Goal: Transaction & Acquisition: Purchase product/service

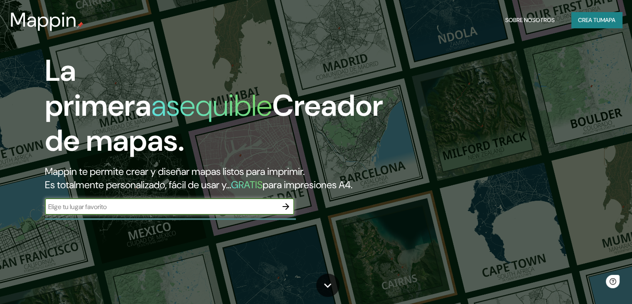
click at [243, 211] on input "text" at bounding box center [161, 207] width 233 height 10
type input "lima"
click at [286, 211] on icon "button" at bounding box center [286, 206] width 10 height 10
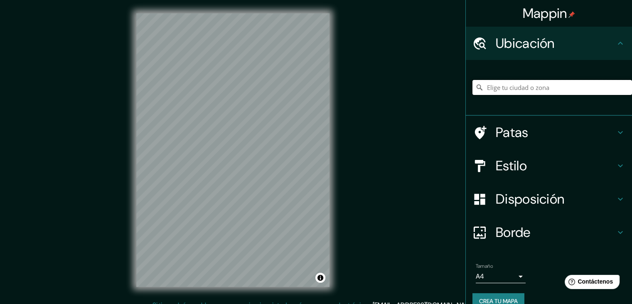
click at [519, 91] on input "Elige tu ciudad o zona" at bounding box center [553, 87] width 160 height 15
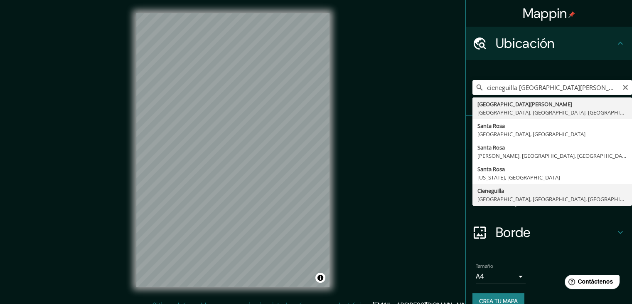
type input "Cieneguilla, Lima, Provincia de Lima, Perú"
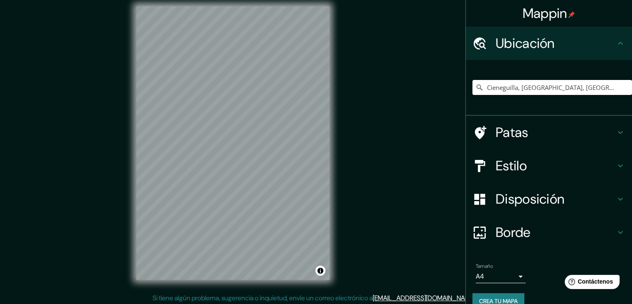
scroll to position [10, 0]
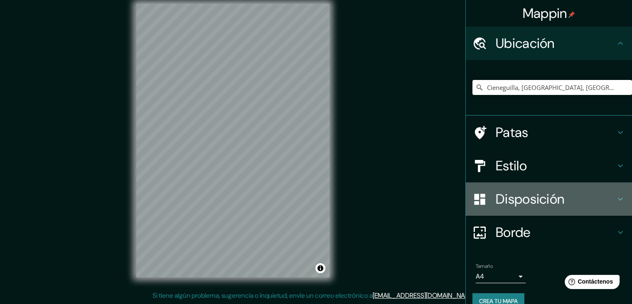
click at [522, 195] on font "Disposición" at bounding box center [530, 198] width 69 height 17
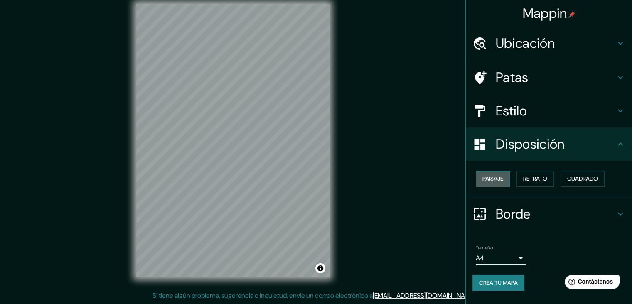
click at [499, 180] on font "Paisaje" at bounding box center [493, 178] width 21 height 7
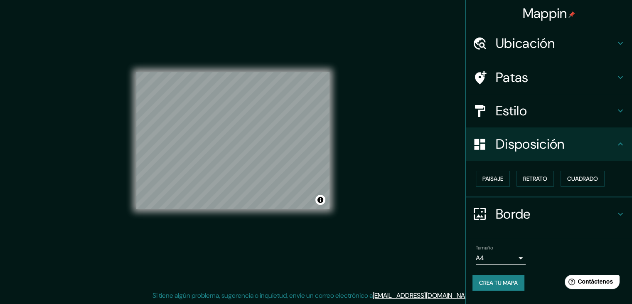
click at [510, 281] on font "Crea tu mapa" at bounding box center [498, 282] width 39 height 7
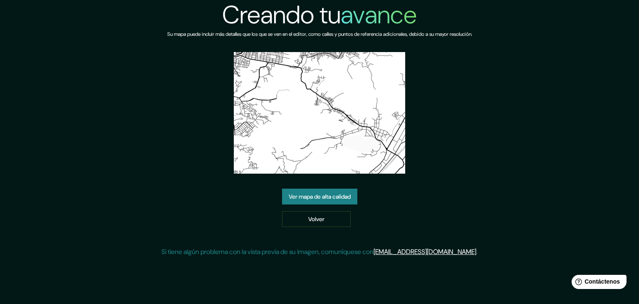
click at [321, 198] on font "Ver mapa de alta calidad" at bounding box center [320, 196] width 62 height 7
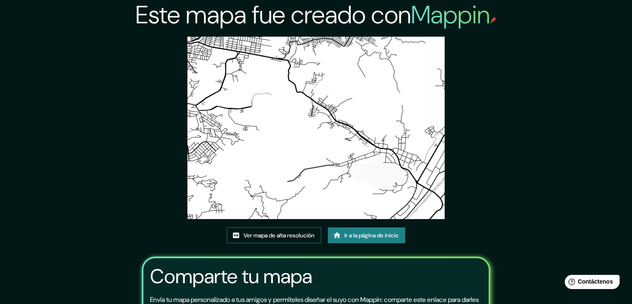
click at [303, 237] on font "Ver mapa de alta resolución" at bounding box center [279, 234] width 71 height 7
click at [283, 235] on font "Ver mapa de alta resolución" at bounding box center [279, 234] width 71 height 7
click at [347, 240] on font "Ir a la página de inicio" at bounding box center [372, 235] width 54 height 11
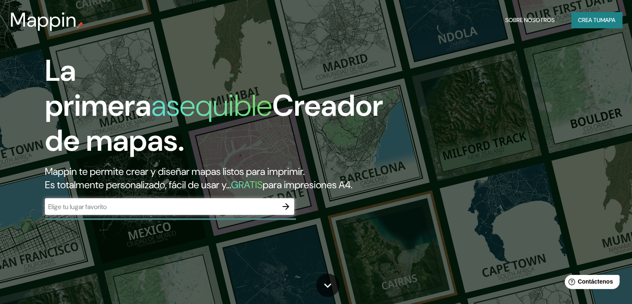
click at [200, 214] on div "​" at bounding box center [169, 206] width 249 height 17
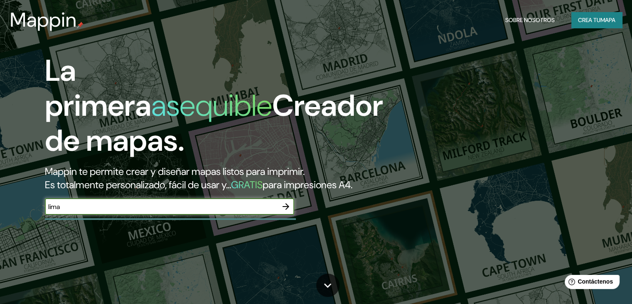
type input "lima"
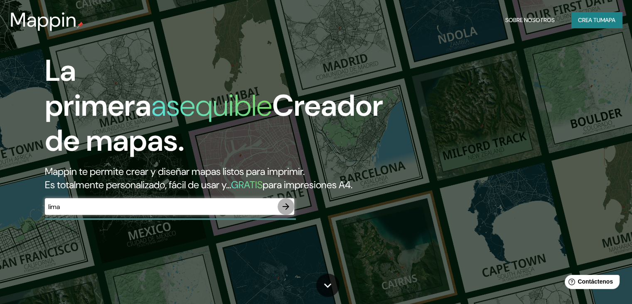
click at [286, 210] on icon "button" at bounding box center [286, 206] width 7 height 7
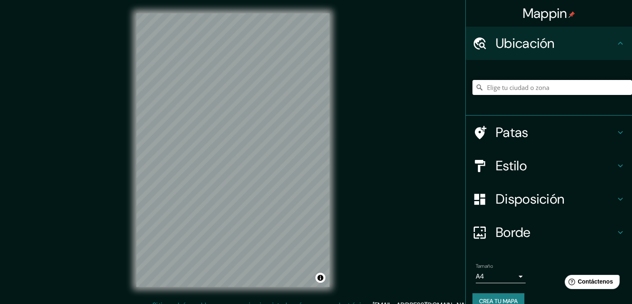
click at [502, 90] on input "Elige tu ciudad o zona" at bounding box center [553, 87] width 160 height 15
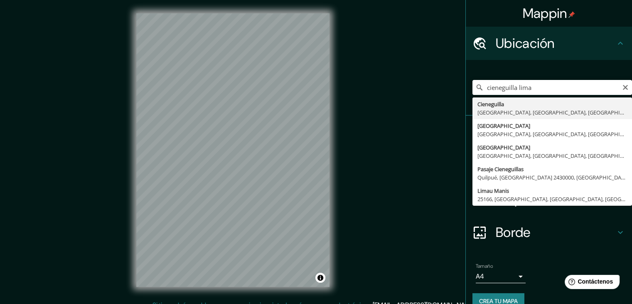
type input "Cieneguilla, Lima, Provincia de Lima, Perú"
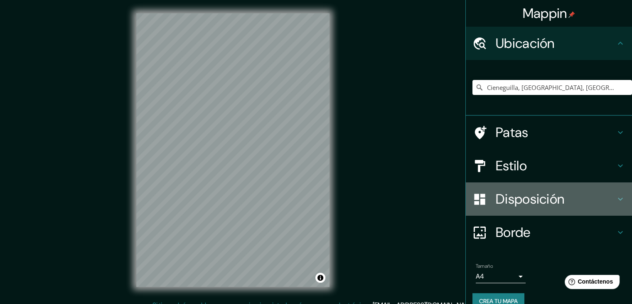
click at [529, 200] on font "Disposición" at bounding box center [530, 198] width 69 height 17
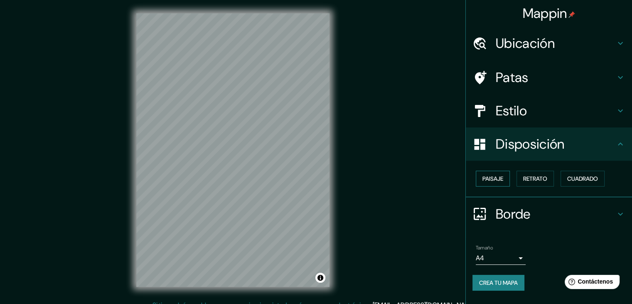
click at [503, 175] on font "Paisaje" at bounding box center [493, 178] width 21 height 7
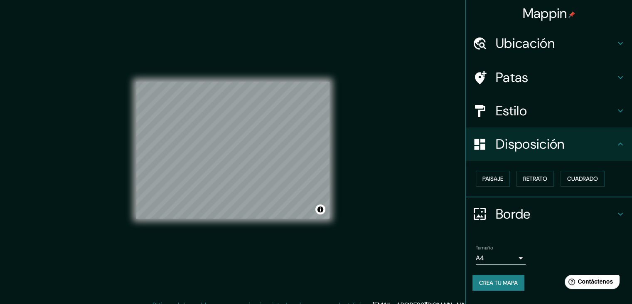
click at [512, 283] on font "Crea tu mapa" at bounding box center [498, 282] width 39 height 7
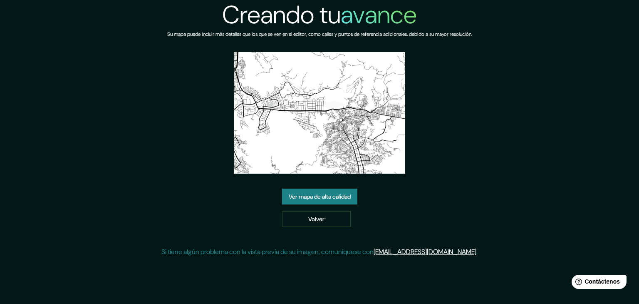
click at [338, 197] on font "Ver mapa de alta calidad" at bounding box center [320, 196] width 62 height 7
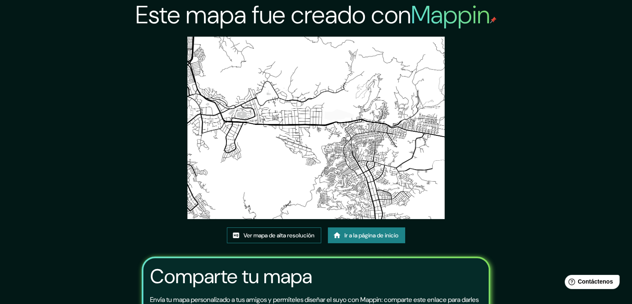
click at [300, 237] on font "Ver mapa de alta resolución" at bounding box center [279, 234] width 71 height 7
click at [378, 60] on img at bounding box center [316, 128] width 257 height 182
click at [391, 233] on font "Ir a la página de inicio" at bounding box center [372, 234] width 54 height 7
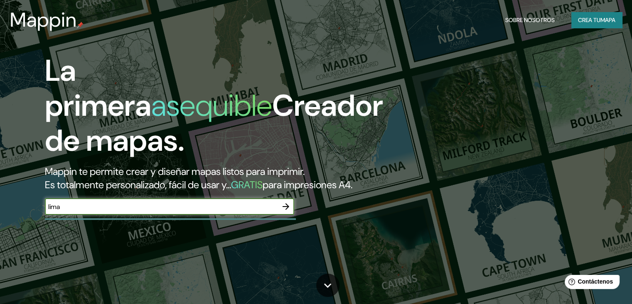
type input "lima"
click at [286, 211] on icon "button" at bounding box center [286, 206] width 10 height 10
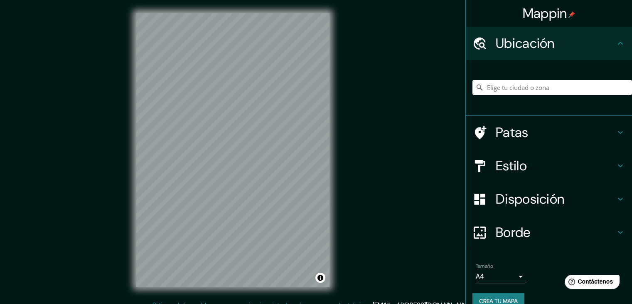
click at [521, 193] on font "Disposición" at bounding box center [530, 198] width 69 height 17
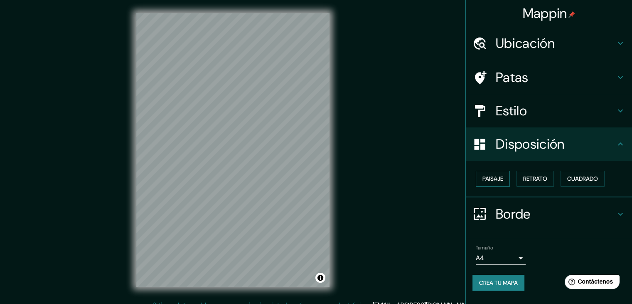
click at [504, 175] on font "Paisaje" at bounding box center [493, 178] width 21 height 7
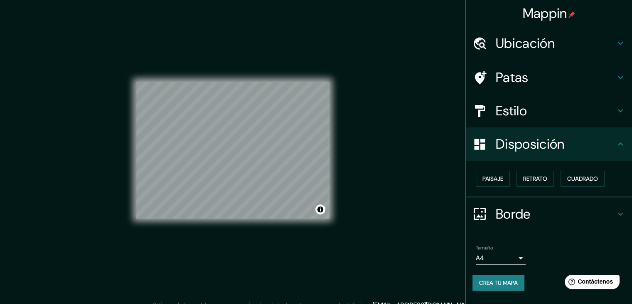
click at [514, 52] on div "Ubicación" at bounding box center [549, 43] width 166 height 33
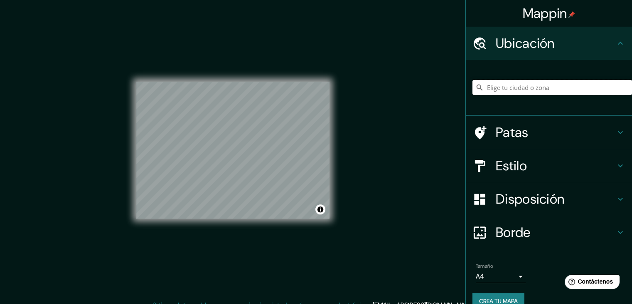
click at [533, 86] on input "Elige tu ciudad o zona" at bounding box center [553, 87] width 160 height 15
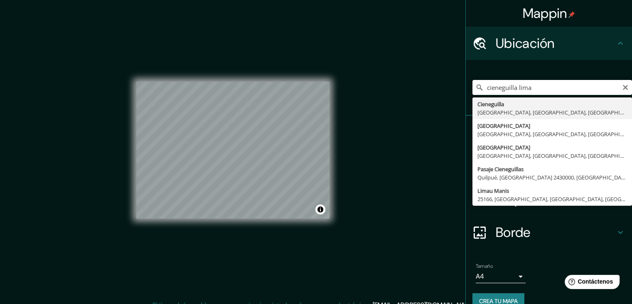
type input "Cieneguilla, Lima, Provincia de Lima, Perú"
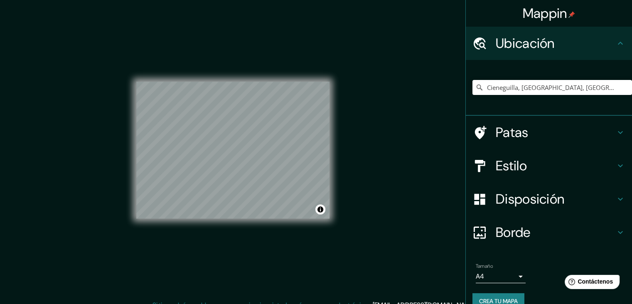
click at [525, 201] on font "Disposición" at bounding box center [530, 198] width 69 height 17
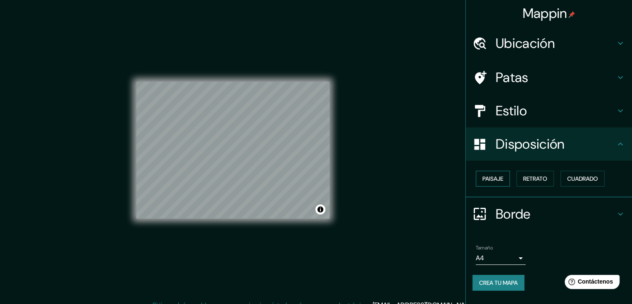
click at [488, 175] on font "Paisaje" at bounding box center [493, 178] width 21 height 7
click at [516, 277] on font "Crea tu mapa" at bounding box center [498, 282] width 39 height 11
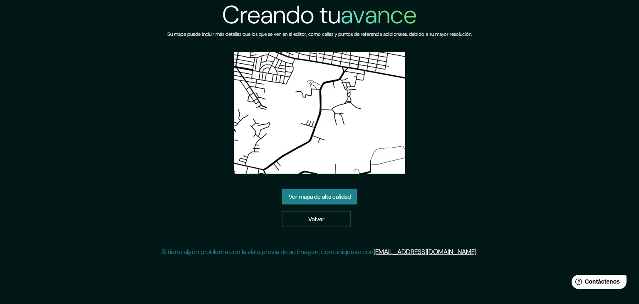
click at [325, 195] on font "Ver mapa de alta calidad" at bounding box center [320, 196] width 62 height 7
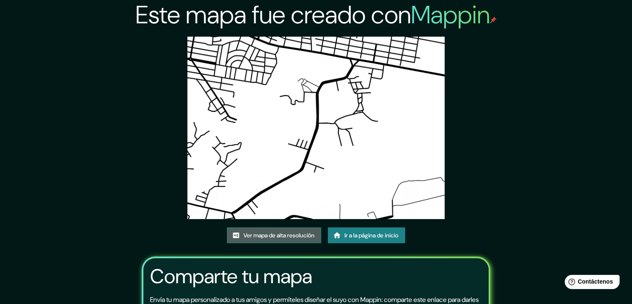
click at [294, 233] on font "Ver mapa de alta resolución" at bounding box center [279, 234] width 71 height 7
